Goal: Answer question/provide support

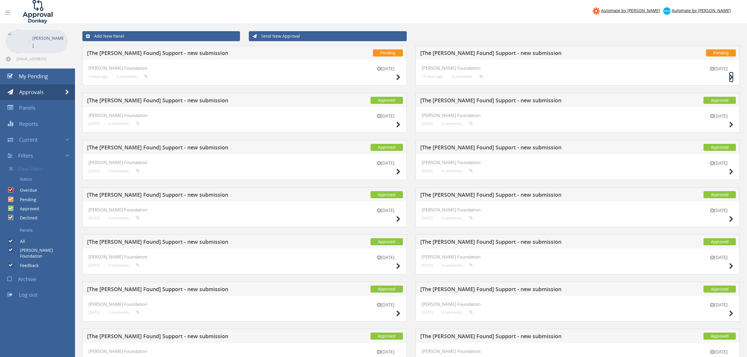
click at [731, 76] on icon at bounding box center [731, 77] width 4 height 6
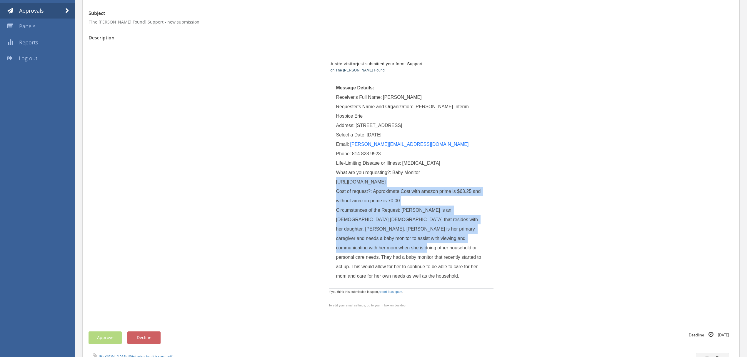
scroll to position [118, 0]
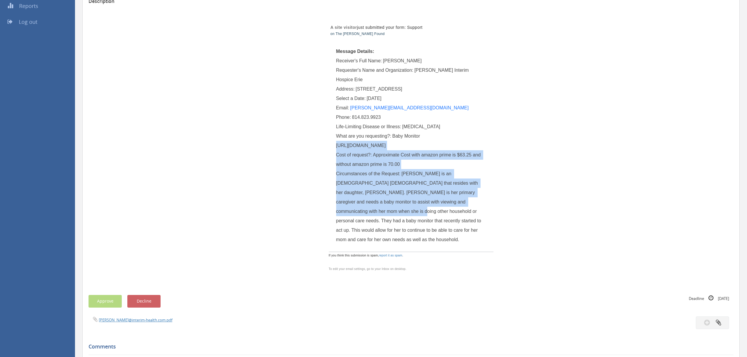
drag, startPoint x: 335, startPoint y: 262, endPoint x: 461, endPoint y: 259, distance: 126.1
click at [461, 150] on div "What are you requesting?: Baby Monitor [URL][DOMAIN_NAME]" at bounding box center [411, 140] width 150 height 19
copy span "[URL][DOMAIN_NAME]"
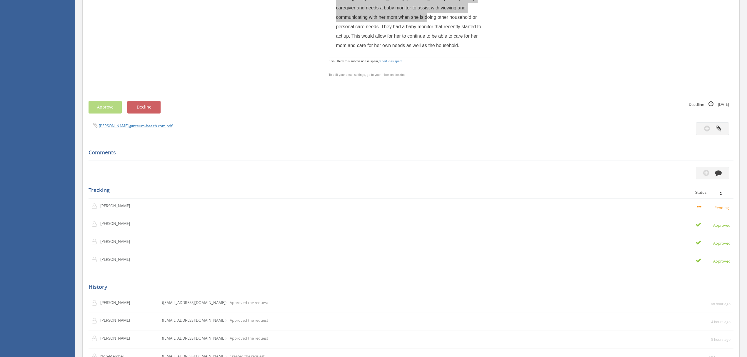
scroll to position [353, 0]
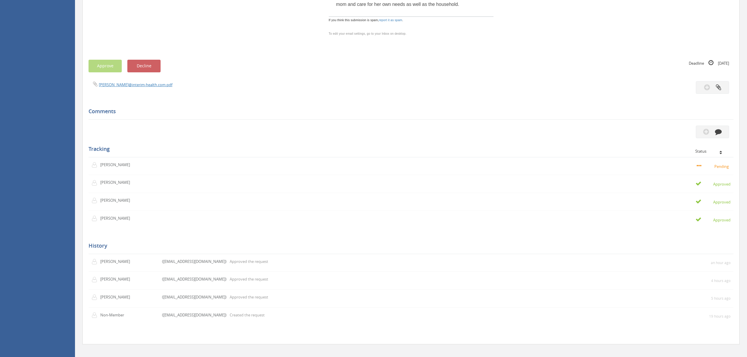
click at [414, 94] on div at bounding box center [574, 87] width 327 height 13
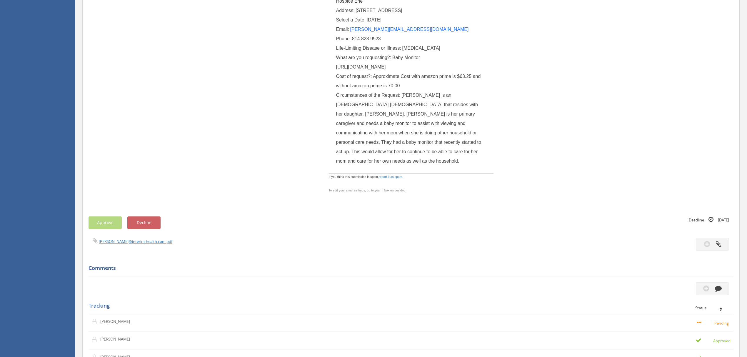
scroll to position [118, 0]
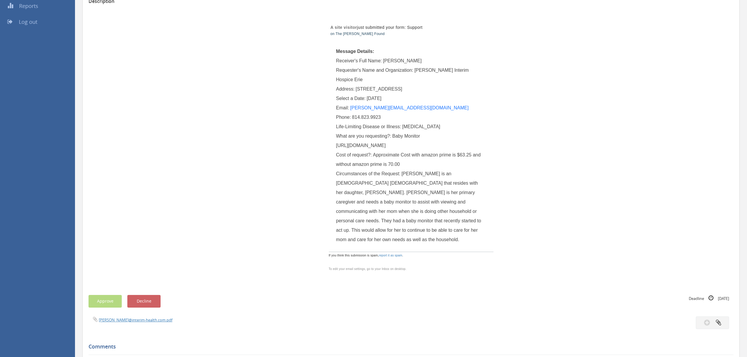
click at [581, 175] on div "A site visitor just submitted your form: Support on The [PERSON_NAME] Found Mes…" at bounding box center [411, 143] width 344 height 273
click at [379, 105] on link "[PERSON_NAME][EMAIL_ADDRESS][DOMAIN_NAME]" at bounding box center [409, 107] width 118 height 5
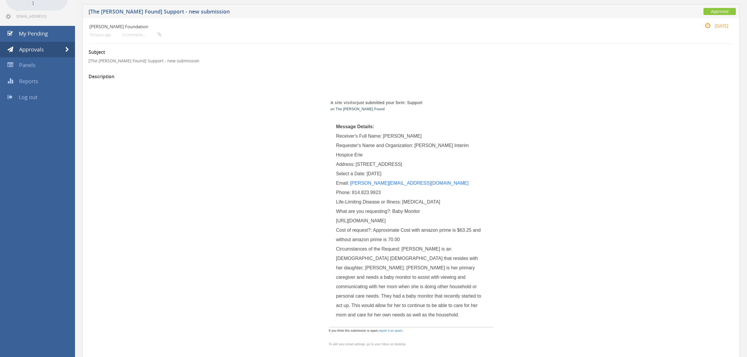
scroll to position [0, 0]
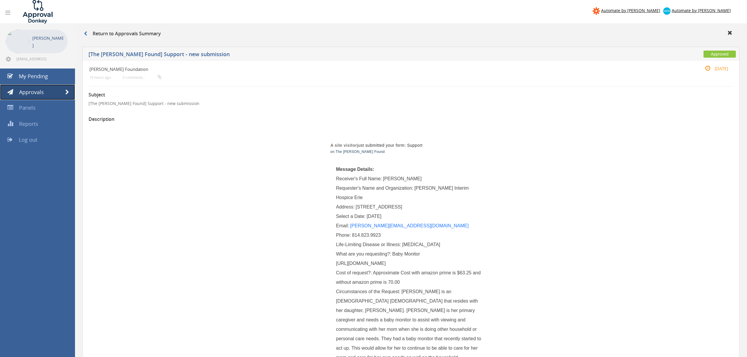
click at [66, 92] on span at bounding box center [67, 92] width 4 height 5
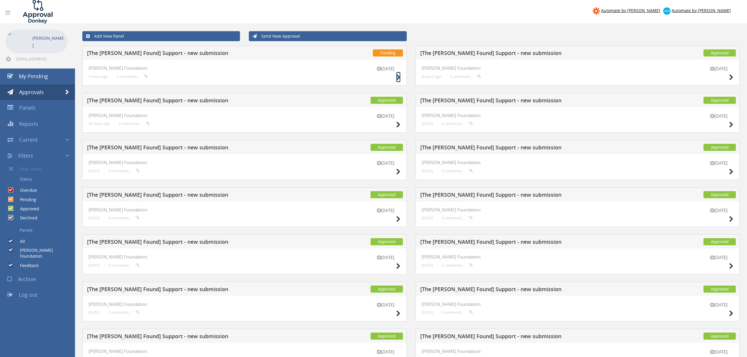
click at [396, 76] on icon at bounding box center [398, 77] width 4 height 6
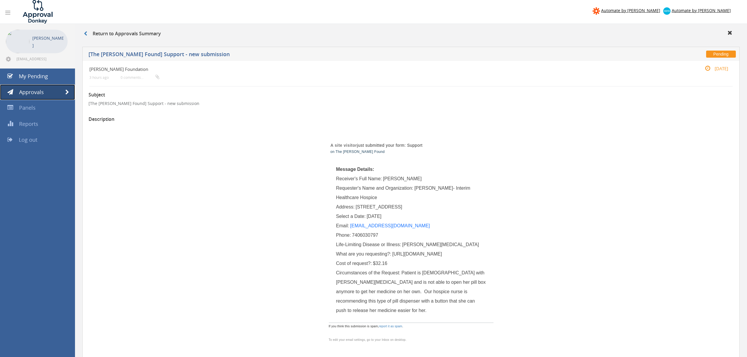
click at [70, 92] on link "Approvals" at bounding box center [37, 92] width 75 height 16
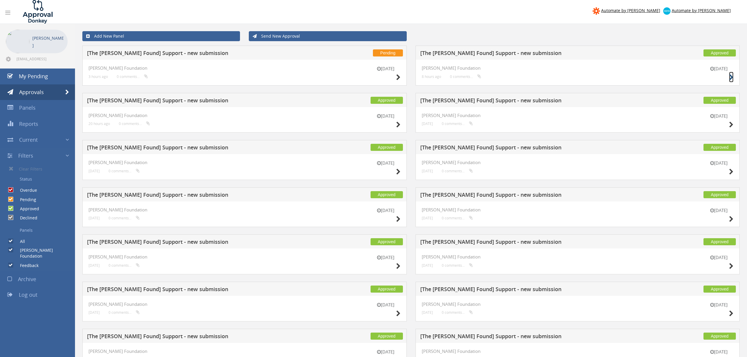
click at [732, 75] on icon at bounding box center [731, 77] width 4 height 6
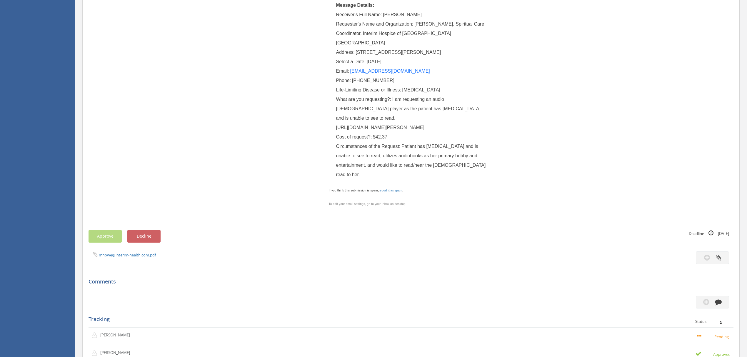
scroll to position [103, 0]
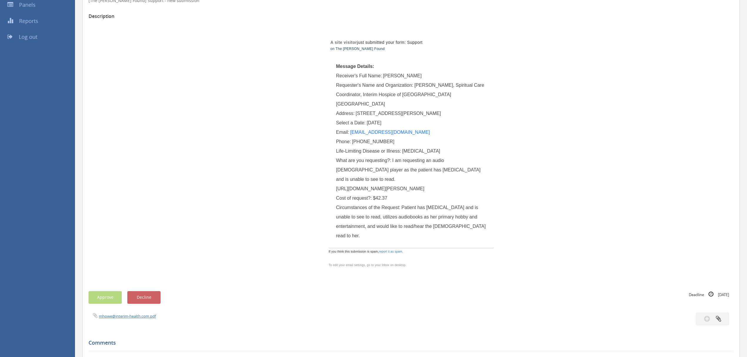
click at [407, 181] on span "I am requesting an audio [DEMOGRAPHIC_DATA] player as the patient has [MEDICAL_…" at bounding box center [409, 174] width 146 height 33
copy span "[URL][DOMAIN_NAME][PERSON_NAME]"
click at [400, 130] on link "[EMAIL_ADDRESS][DOMAIN_NAME]" at bounding box center [390, 132] width 80 height 5
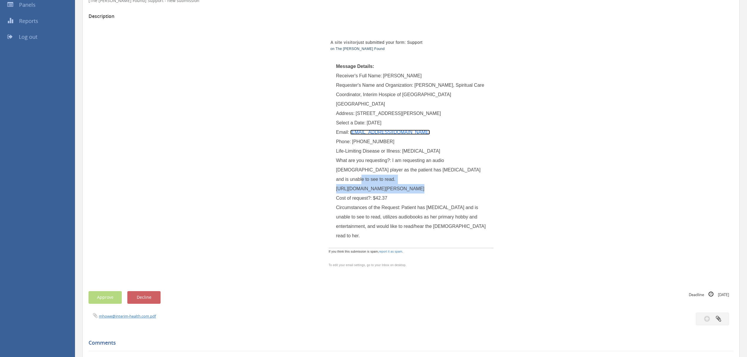
scroll to position [0, 0]
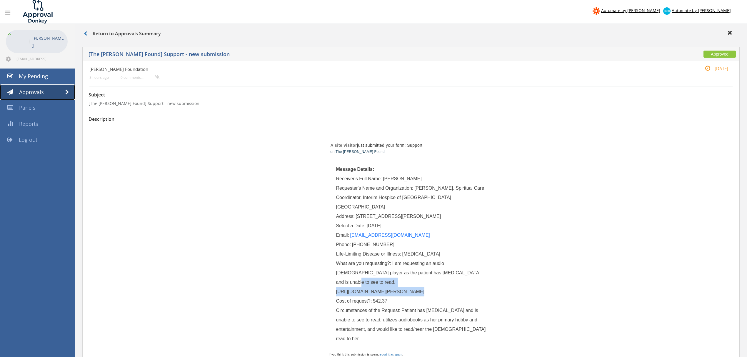
click at [68, 93] on span at bounding box center [67, 92] width 4 height 5
